Goal: Navigation & Orientation: Find specific page/section

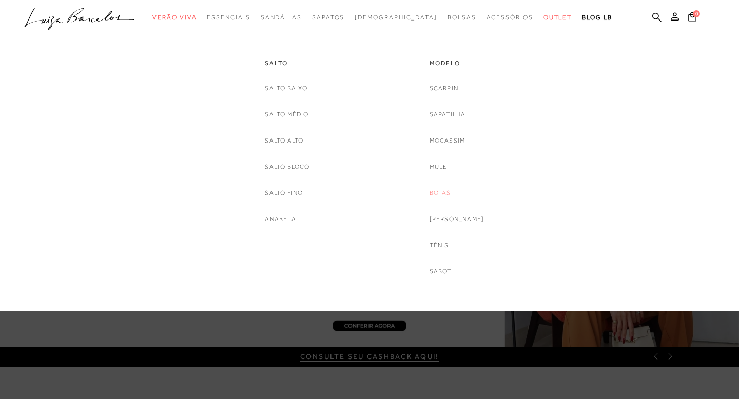
click at [448, 198] on link "Botas" at bounding box center [441, 193] width 22 height 11
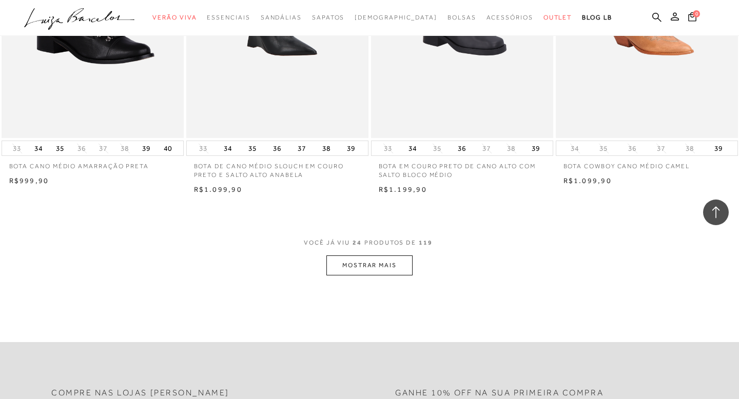
scroll to position [1930, 0]
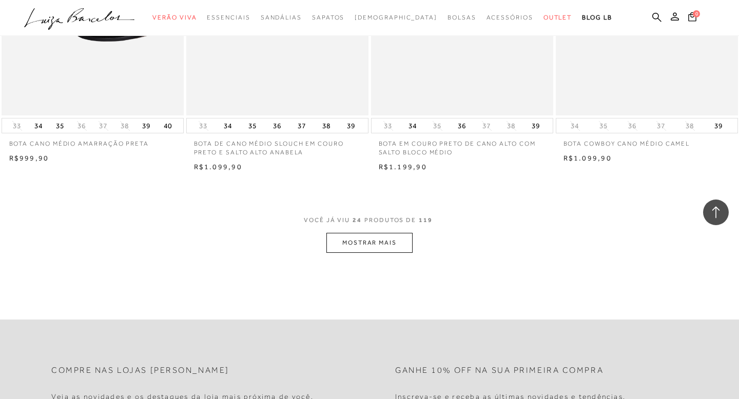
click at [367, 245] on button "MOSTRAR MAIS" at bounding box center [369, 243] width 86 height 20
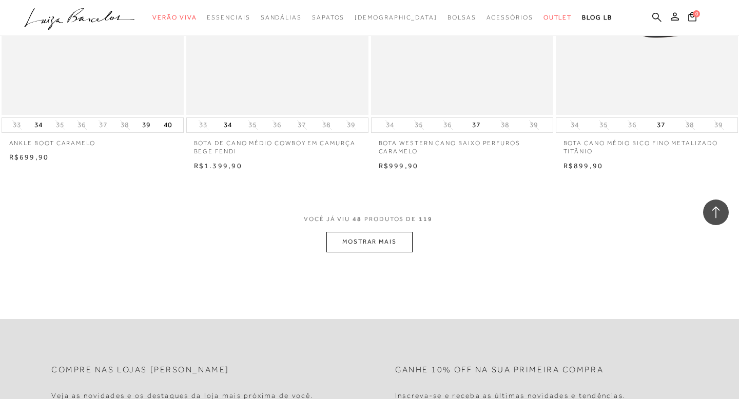
scroll to position [4003, 0]
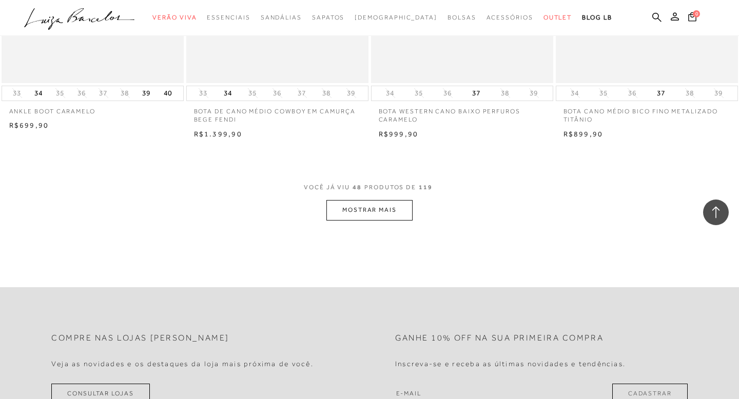
click at [372, 209] on button "MOSTRAR MAIS" at bounding box center [369, 210] width 86 height 20
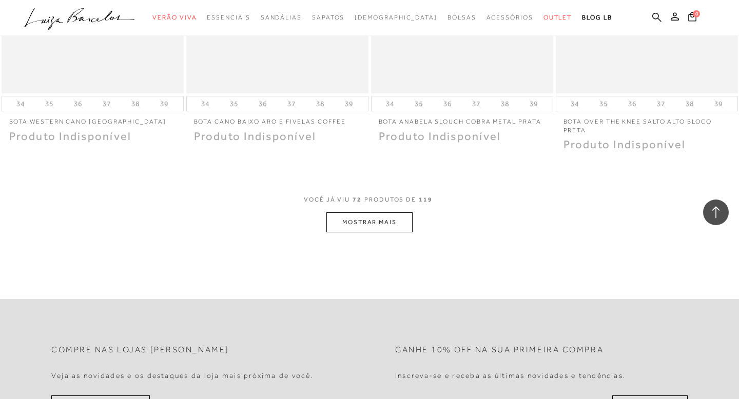
scroll to position [6055, 0]
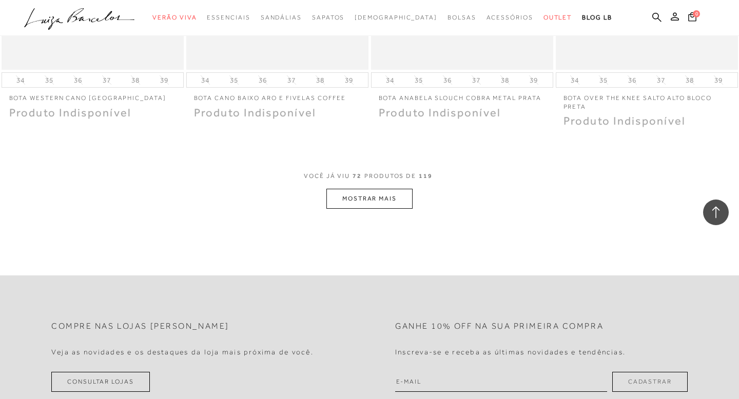
click at [358, 205] on button "MOSTRAR MAIS" at bounding box center [369, 199] width 86 height 20
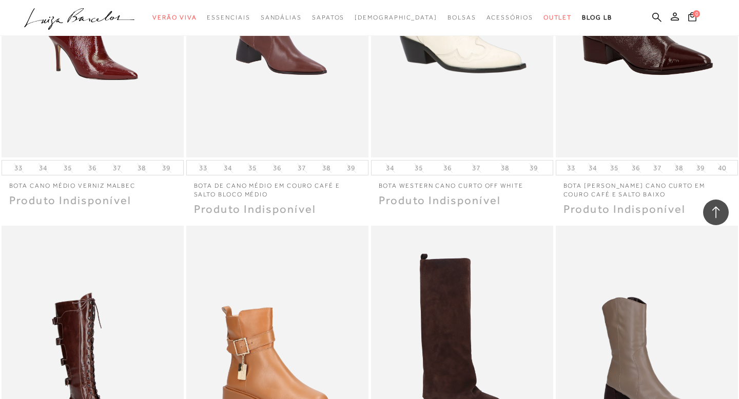
scroll to position [6753, 0]
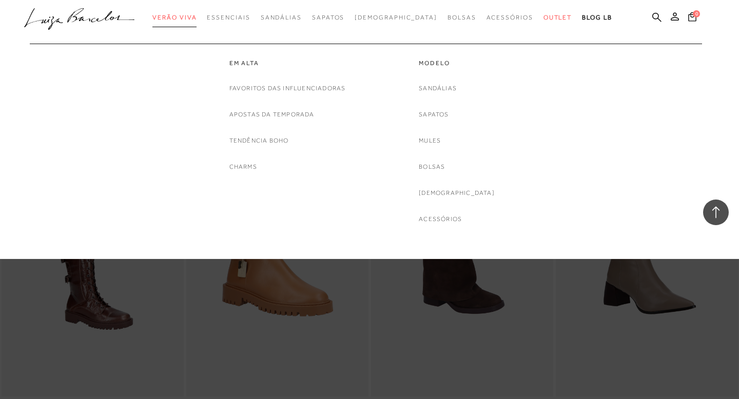
click at [197, 21] on span "Verão Viva" at bounding box center [174, 17] width 44 height 7
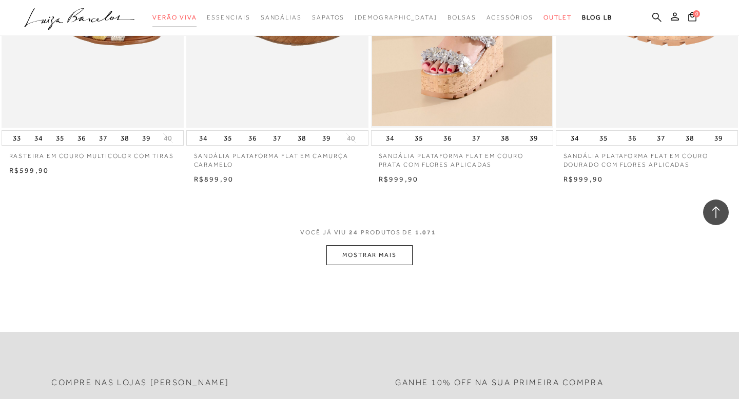
scroll to position [1930, 0]
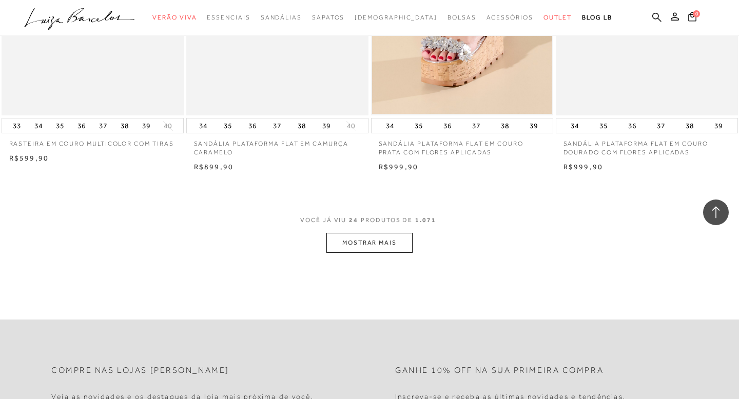
click at [395, 245] on button "MOSTRAR MAIS" at bounding box center [369, 243] width 86 height 20
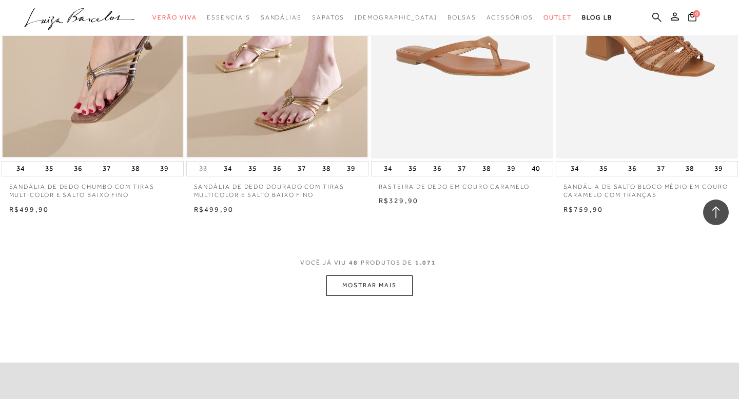
scroll to position [3962, 0]
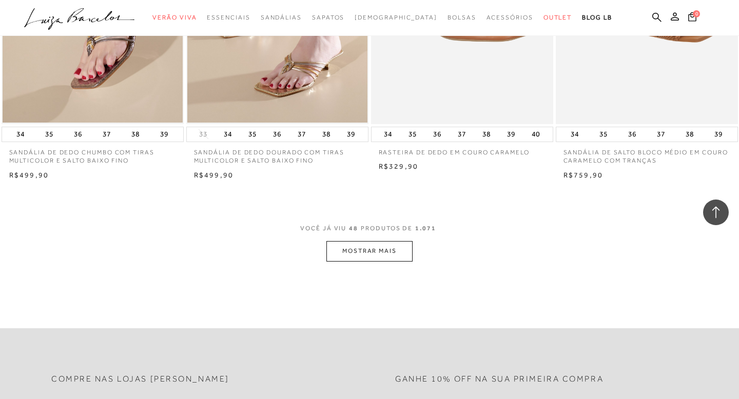
click at [360, 251] on button "MOSTRAR MAIS" at bounding box center [369, 251] width 86 height 20
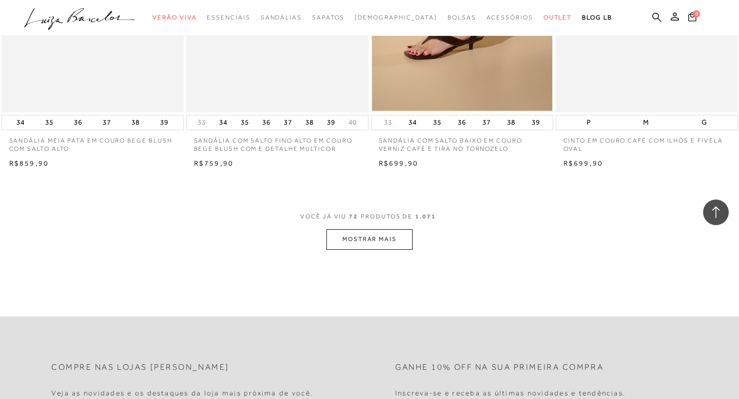
scroll to position [6014, 0]
click at [374, 245] on button "MOSTRAR MAIS" at bounding box center [369, 239] width 86 height 20
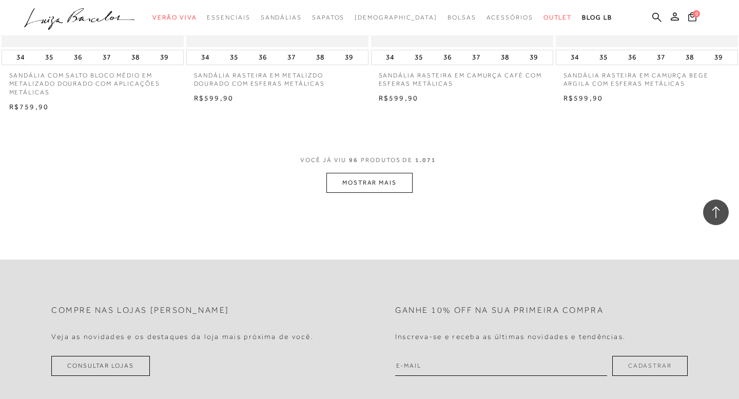
scroll to position [8129, 0]
